Goal: Task Accomplishment & Management: Complete application form

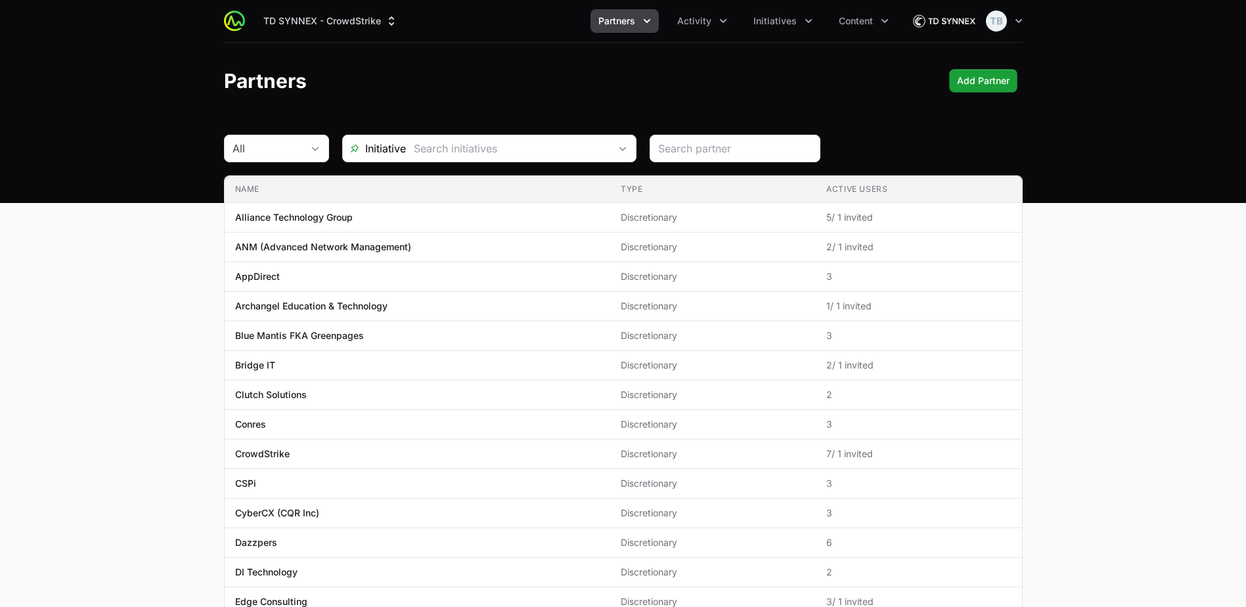
click at [633, 20] on span "Partners" at bounding box center [617, 20] width 37 height 13
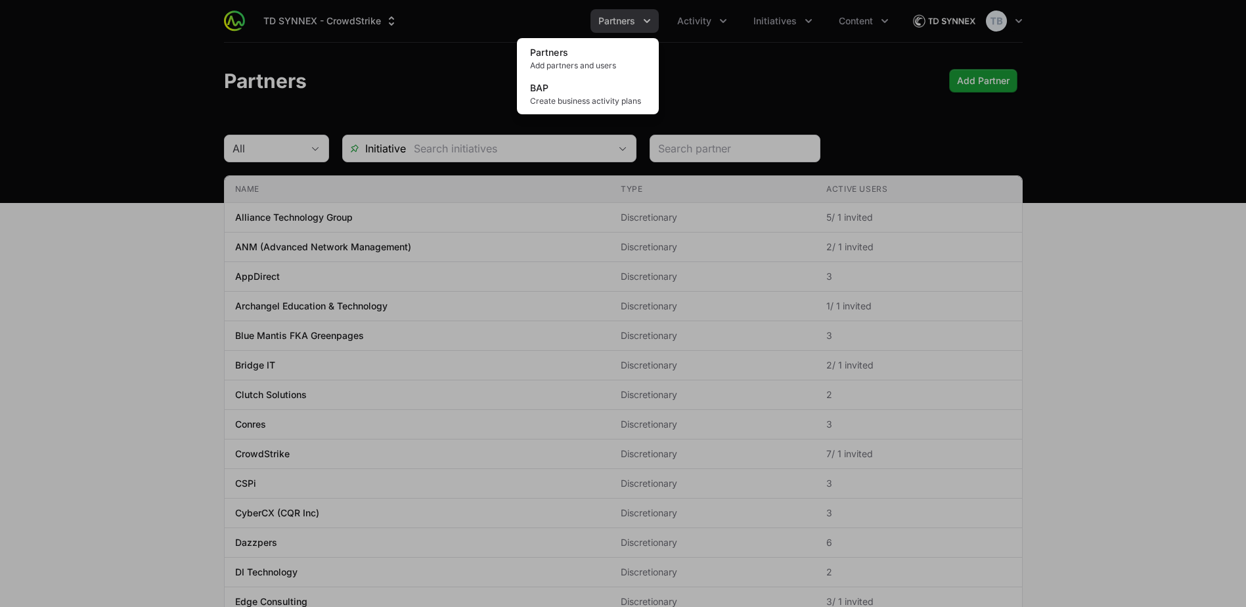
click at [736, 85] on div "Partners menu" at bounding box center [623, 303] width 1246 height 607
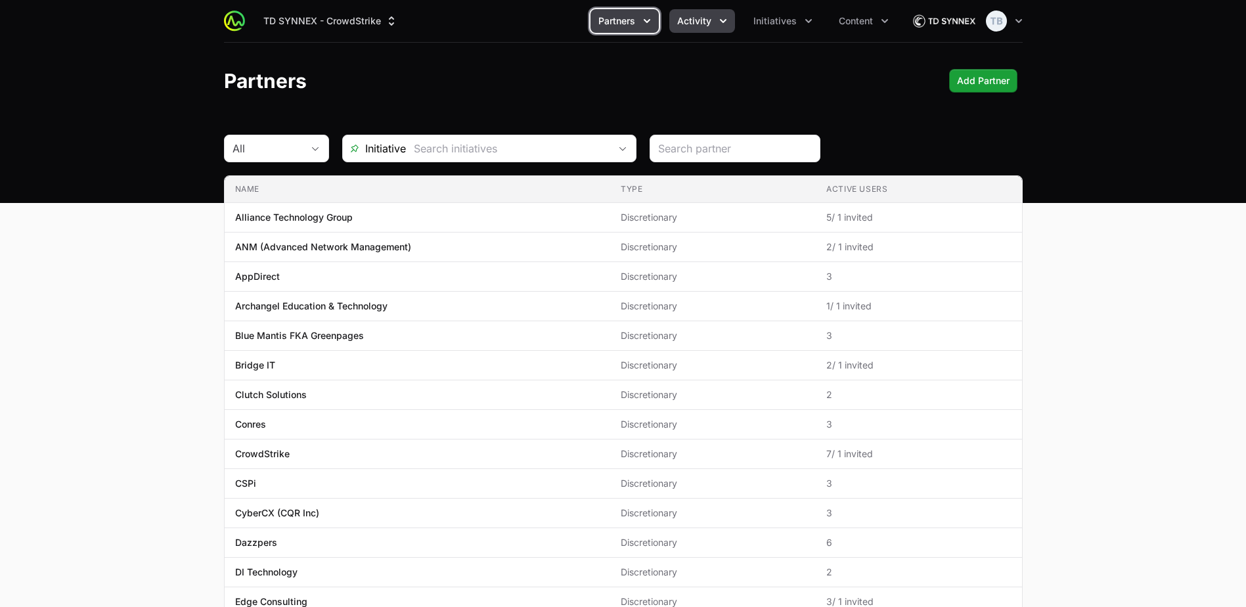
click at [712, 20] on button "Activity" at bounding box center [702, 21] width 66 height 24
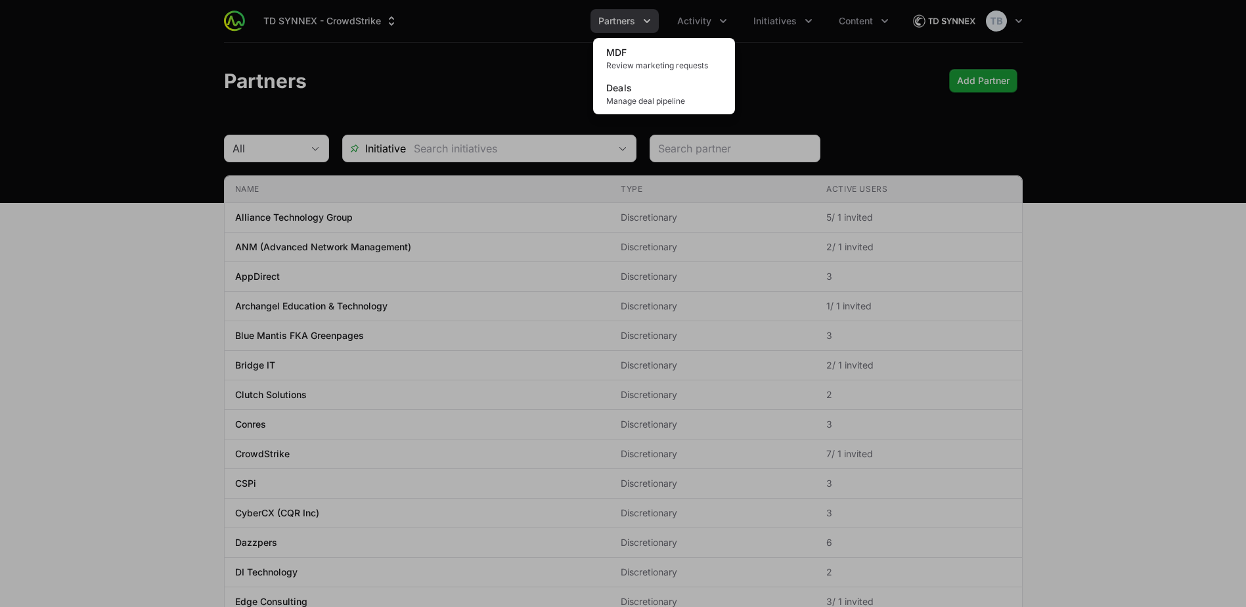
click at [772, 53] on div "Activity menu" at bounding box center [623, 303] width 1246 height 607
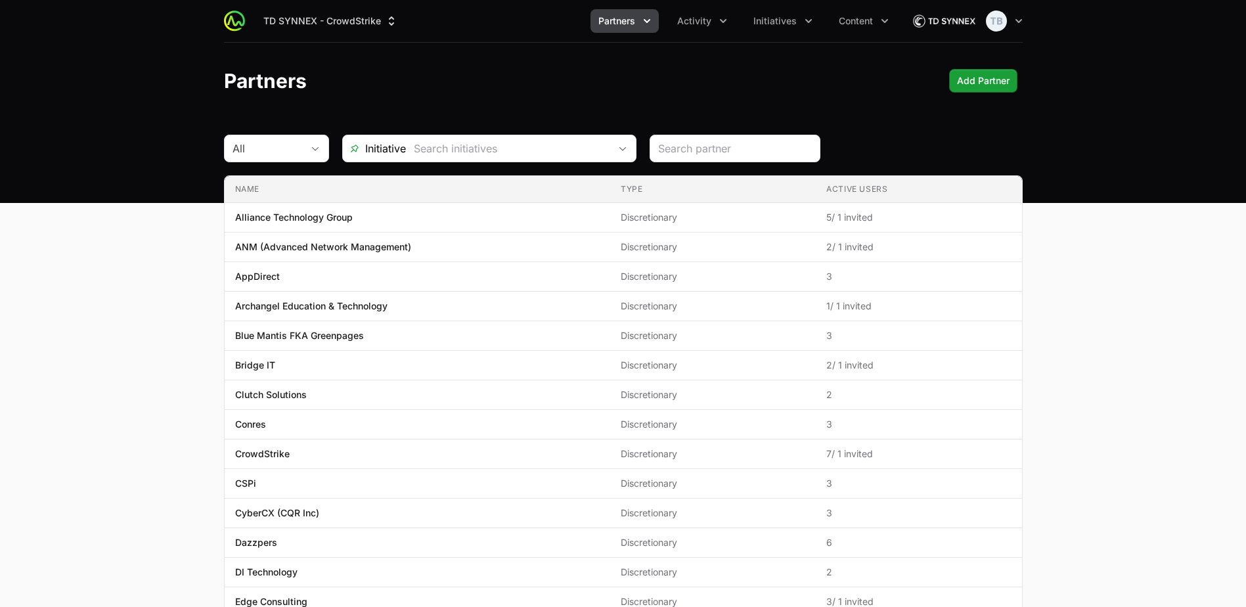
drag, startPoint x: 369, startPoint y: 68, endPoint x: 401, endPoint y: 68, distance: 31.5
click at [374, 68] on header "Partners Add Partner" at bounding box center [623, 81] width 1246 height 76
drag, startPoint x: 51, startPoint y: 375, endPoint x: 64, endPoint y: 382, distance: 14.1
click at [51, 375] on main "All Initiative Name Type Active Users Name Alliance Technology Group Type Discr…" at bounding box center [623, 501] width 1246 height 733
click at [631, 23] on span "Partners" at bounding box center [617, 20] width 37 height 13
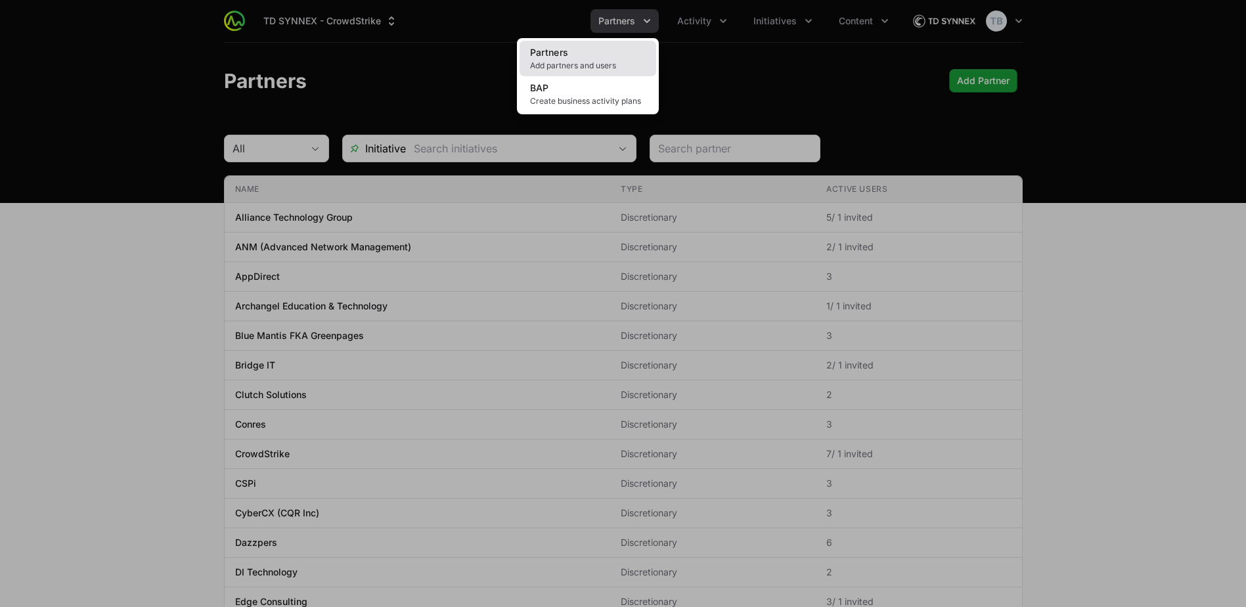
click at [624, 56] on link "Partners Add partners and users" at bounding box center [588, 58] width 137 height 35
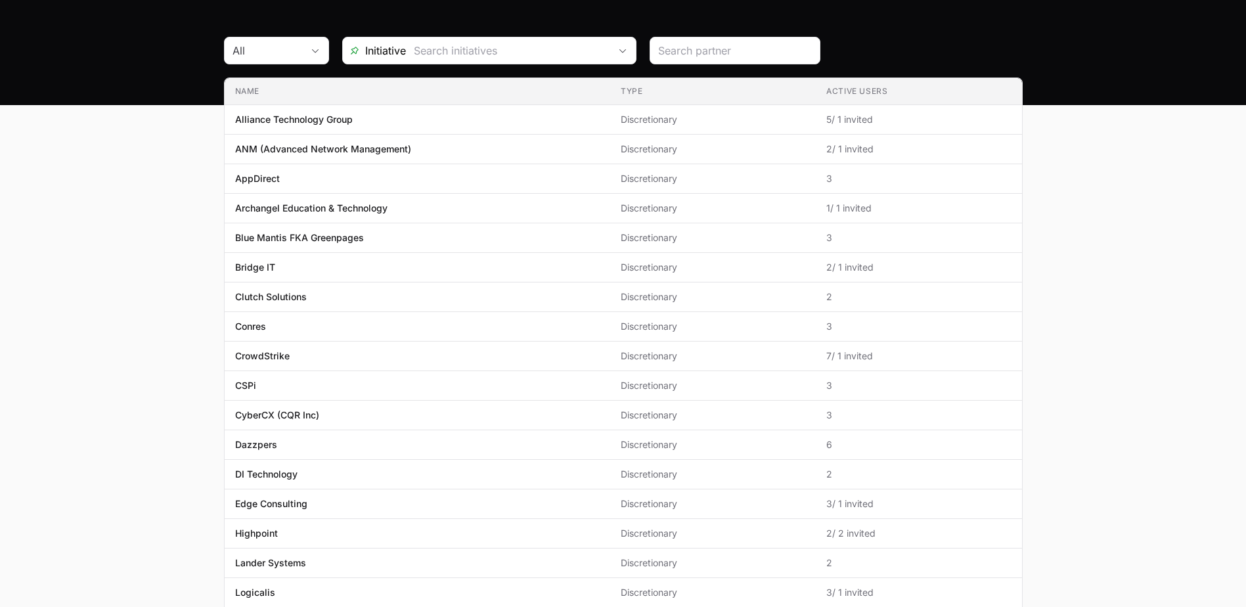
scroll to position [305, 0]
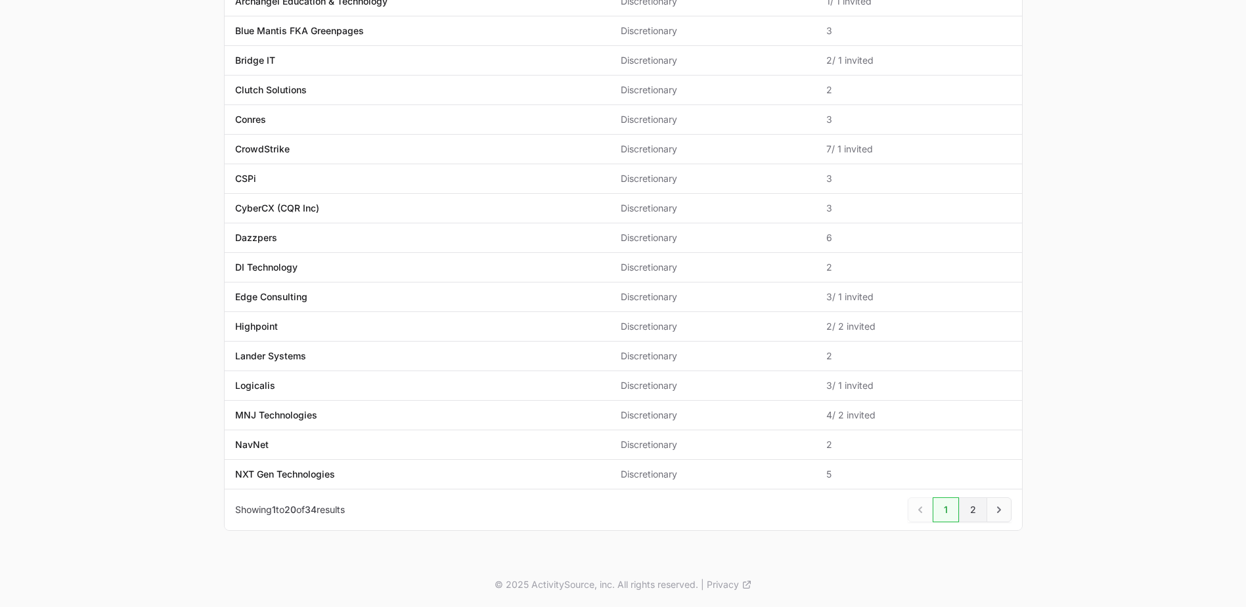
click at [972, 503] on link "2" at bounding box center [973, 509] width 28 height 25
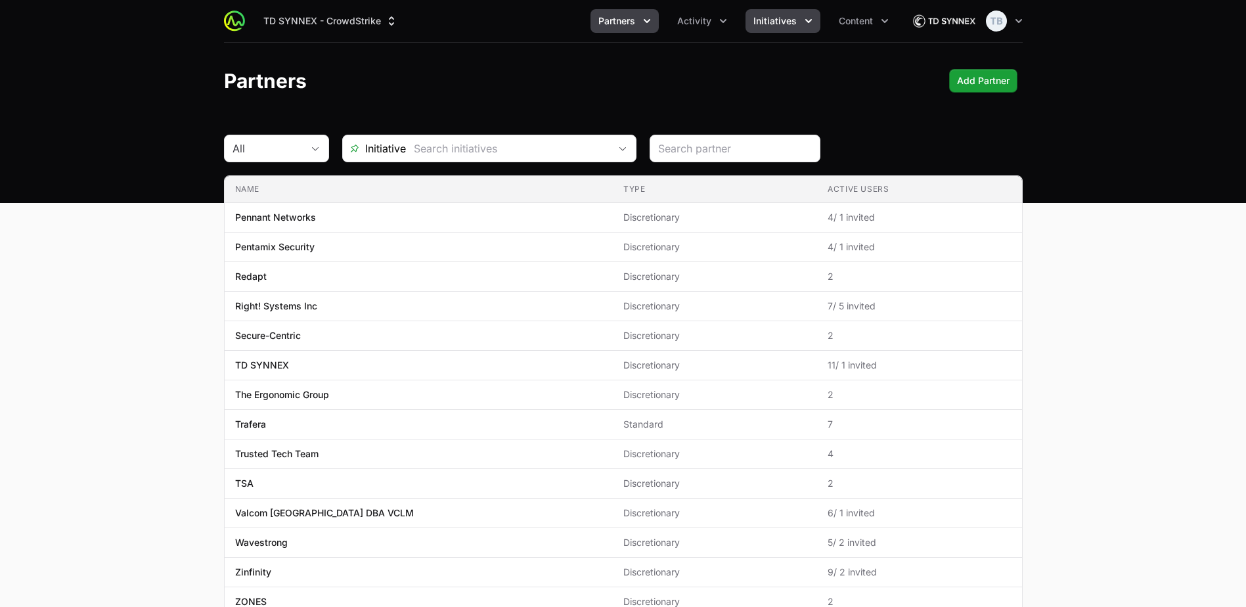
click at [795, 24] on span "Initiatives" at bounding box center [775, 20] width 43 height 13
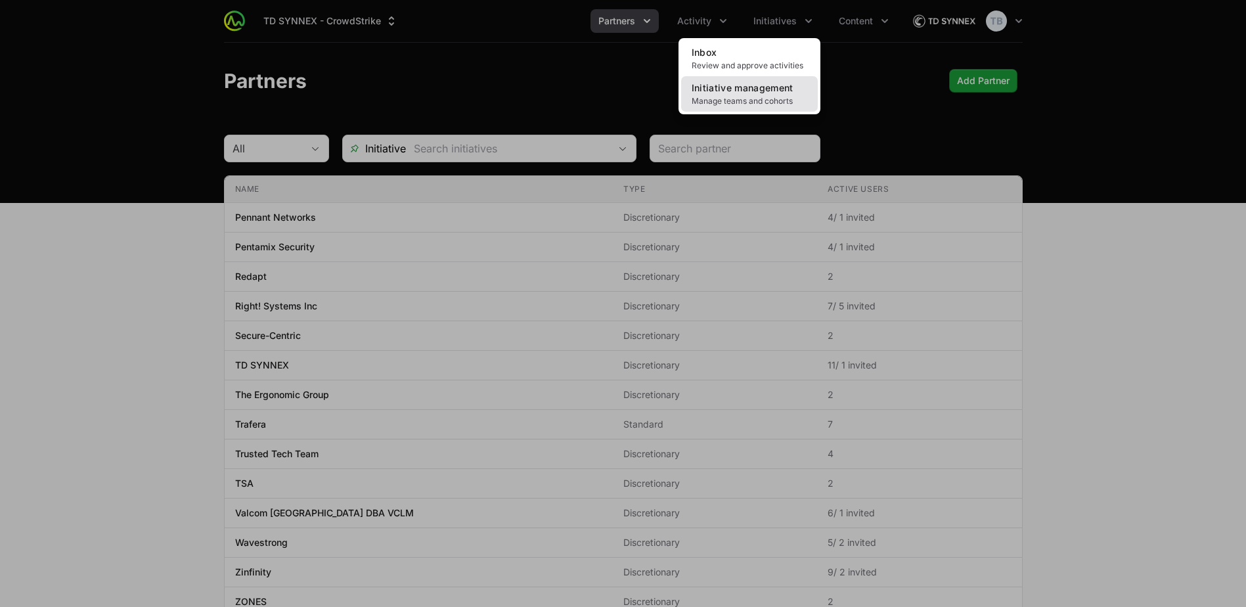
click at [785, 100] on span "Manage teams and cohorts" at bounding box center [750, 101] width 116 height 11
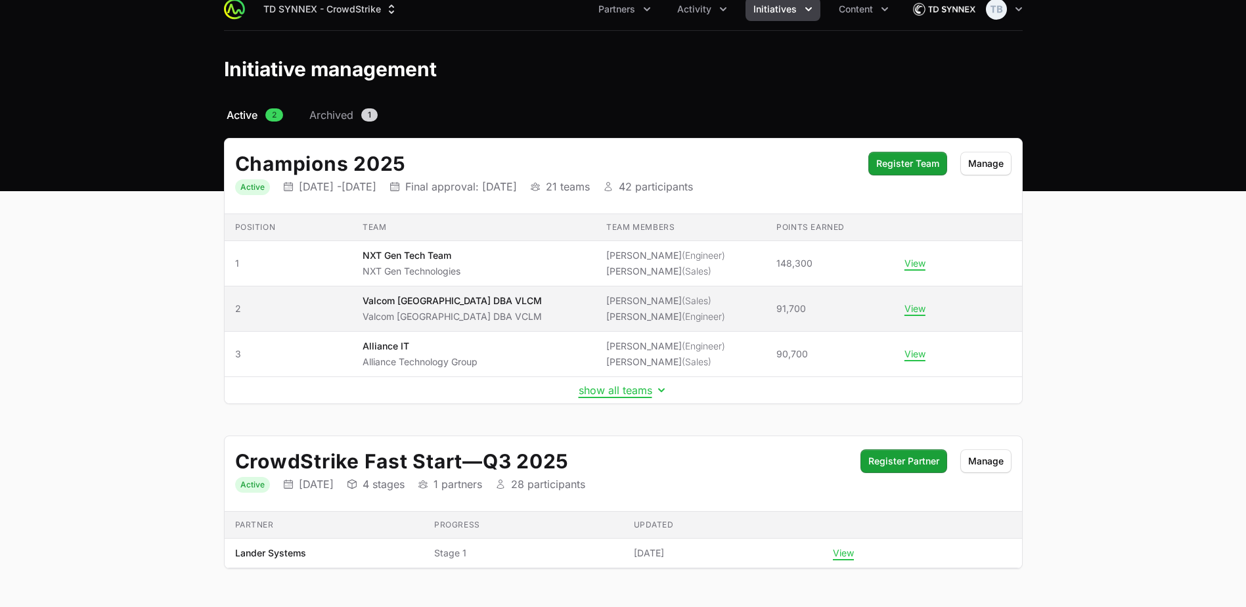
scroll to position [50, 0]
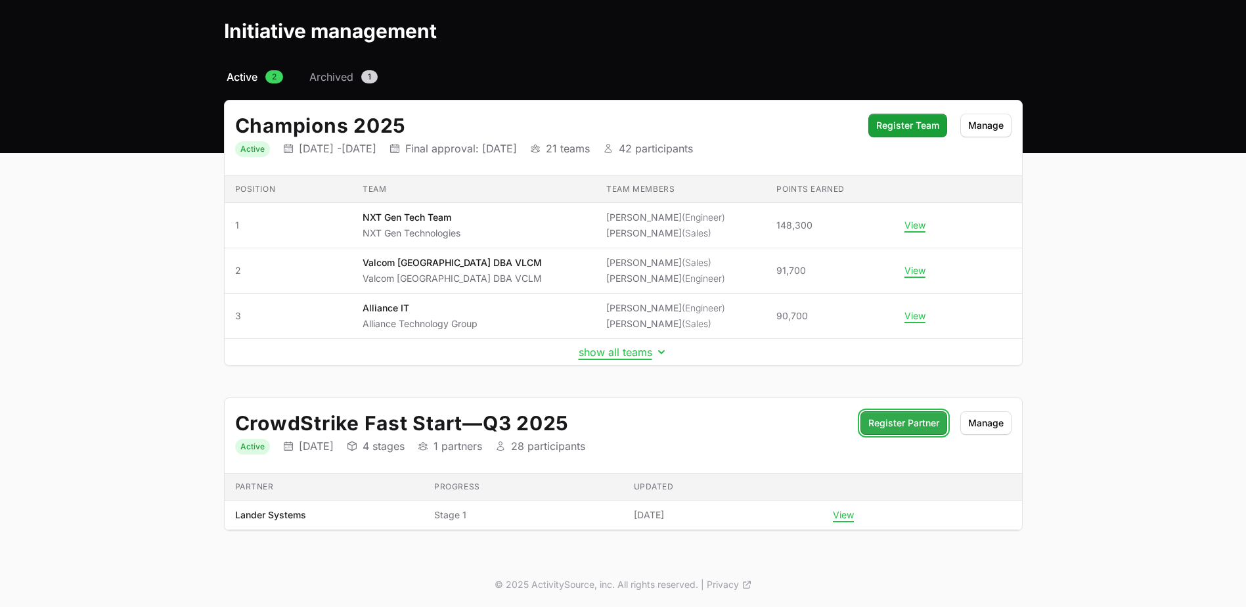
click at [915, 425] on span "Register Partner" at bounding box center [904, 423] width 71 height 16
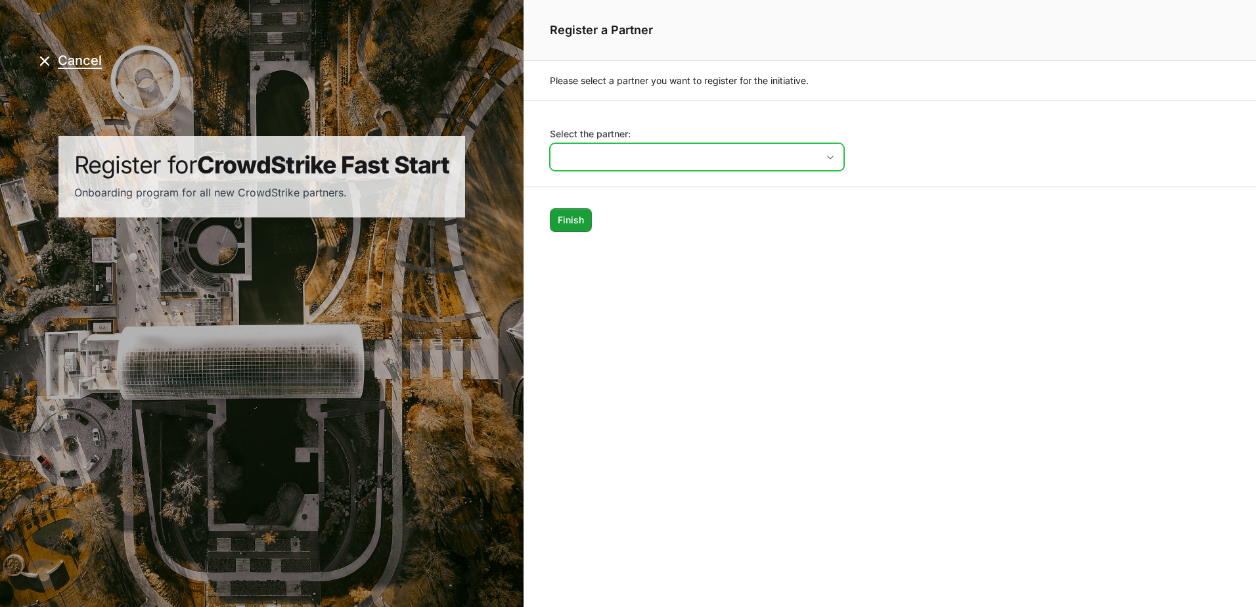
click at [727, 156] on input "Select the partner:" at bounding box center [684, 157] width 267 height 26
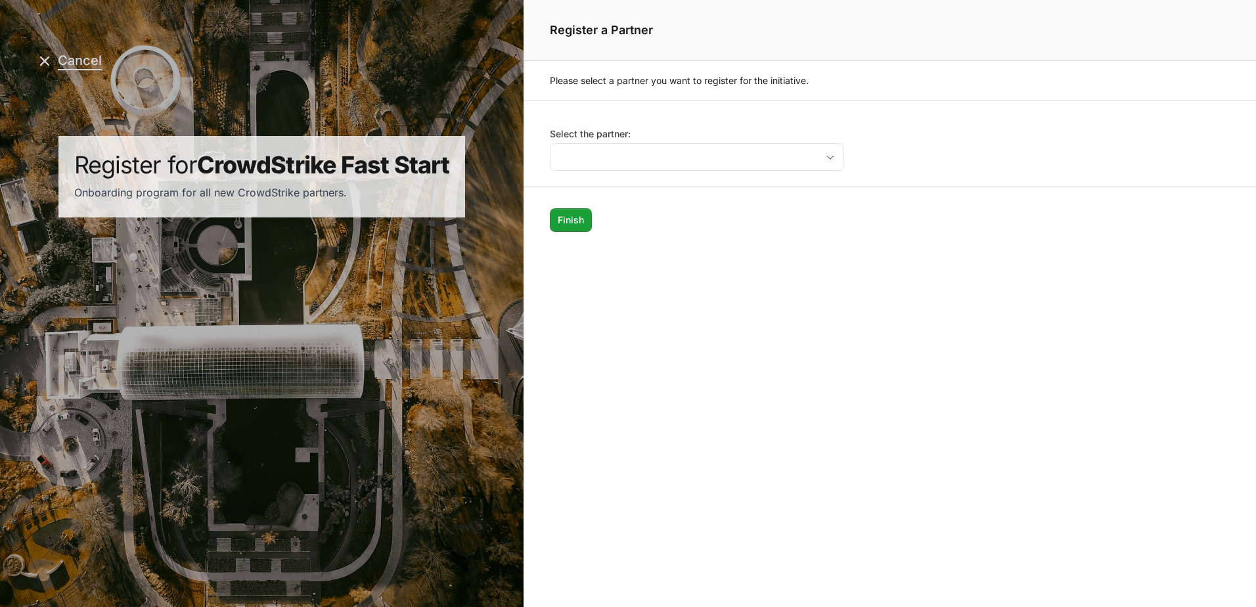
click at [49, 57] on icon "Page header" at bounding box center [44, 60] width 9 height 9
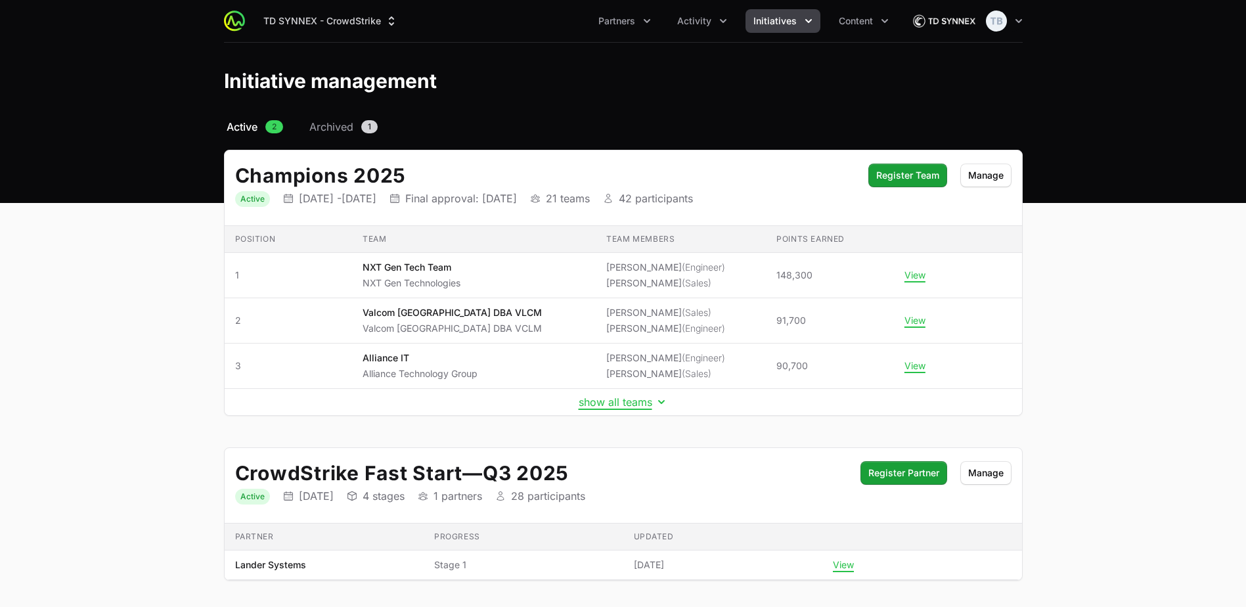
click at [476, 70] on div "Initiative management" at bounding box center [623, 81] width 799 height 24
click at [104, 294] on main "Select a tab Active Archived Active 2 Archived 1 Champions 2025 Status Active I…" at bounding box center [623, 365] width 1246 height 493
click at [175, 192] on main "Select a tab Active Archived Active 2 Archived 1 Champions 2025 Status Active I…" at bounding box center [623, 365] width 1246 height 493
